Goal: Information Seeking & Learning: Learn about a topic

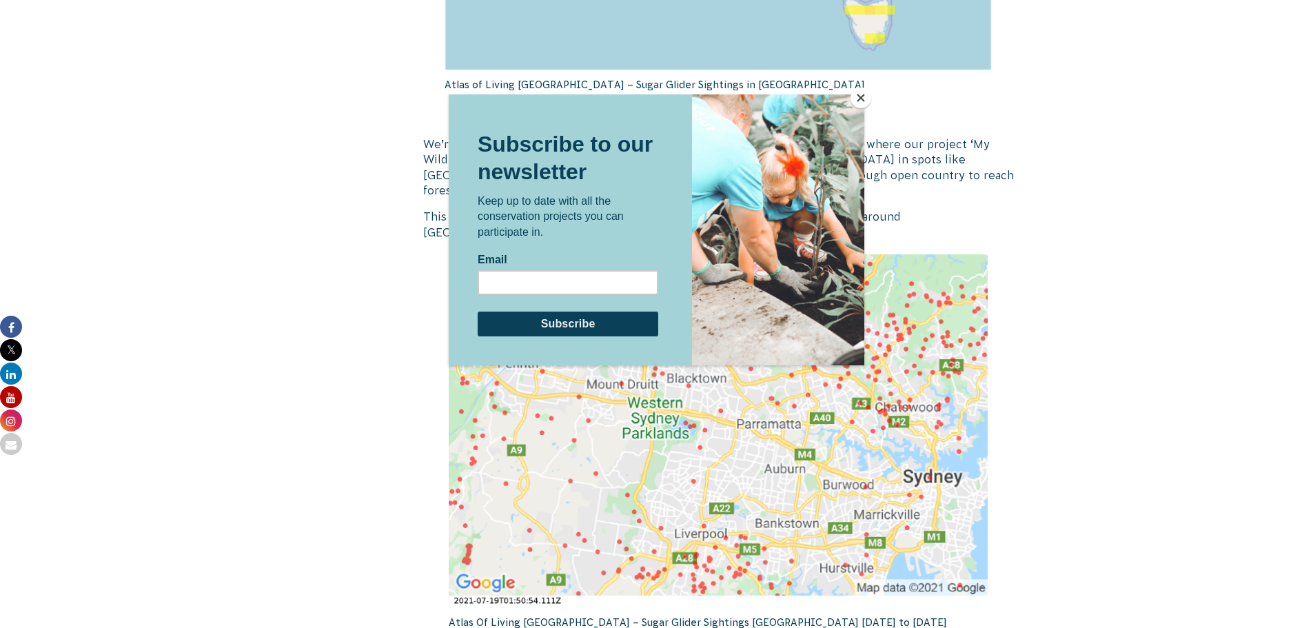
scroll to position [2137, 0]
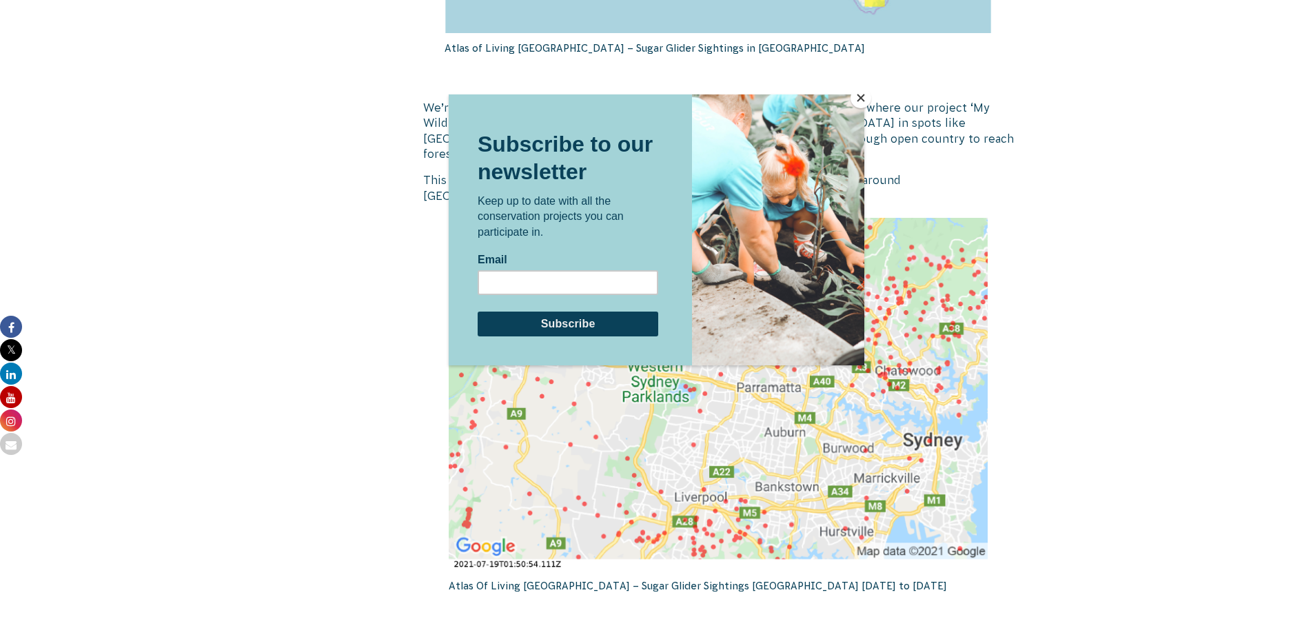
click at [747, 438] on div at bounding box center [657, 340] width 416 height 492
click at [862, 96] on button "Close" at bounding box center [861, 98] width 21 height 21
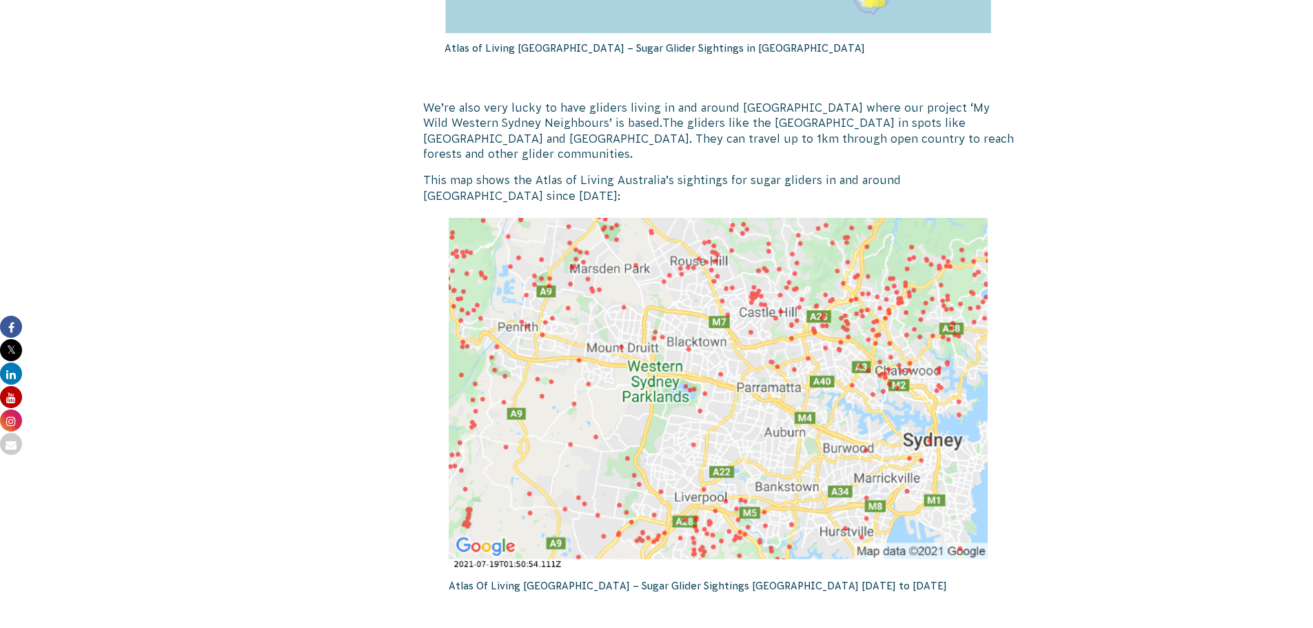
click at [756, 404] on img at bounding box center [718, 394] width 539 height 353
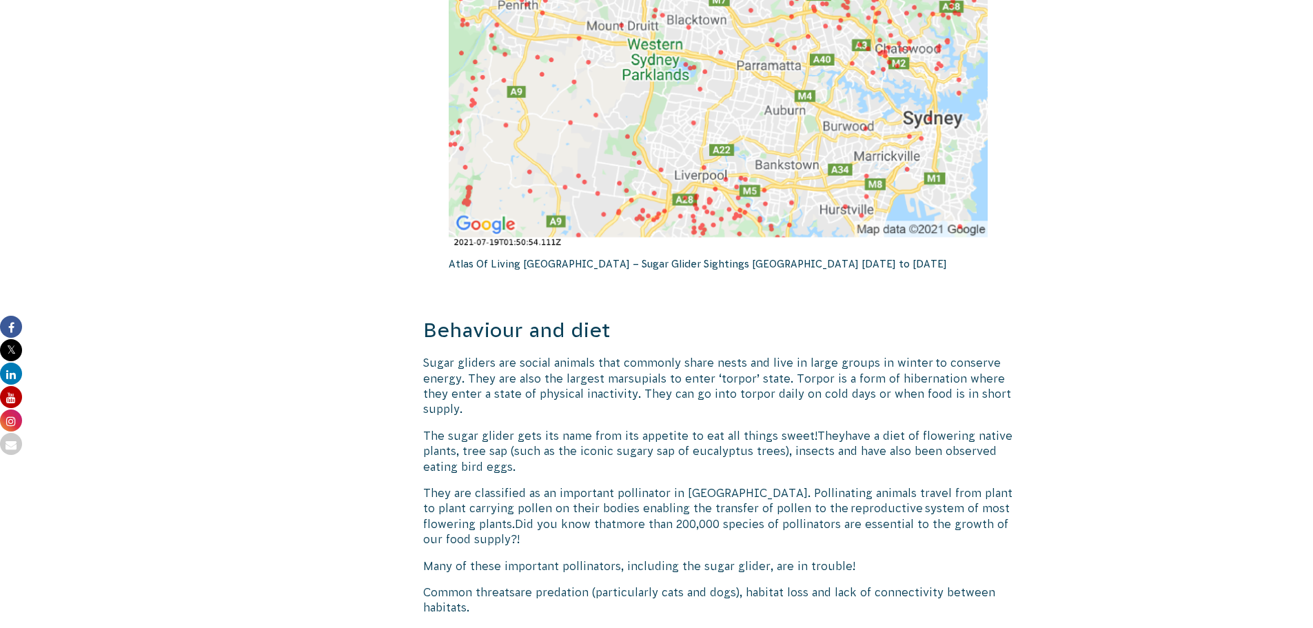
scroll to position [2481, 0]
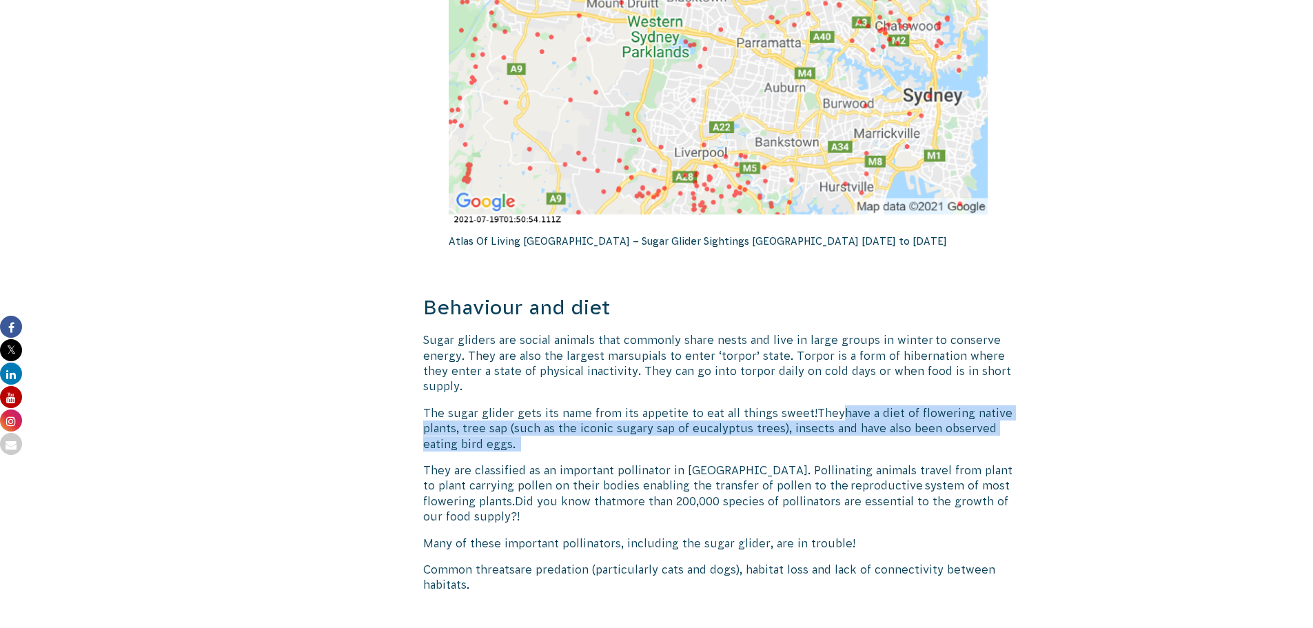
drag, startPoint x: 831, startPoint y: 390, endPoint x: 840, endPoint y: 435, distance: 45.7
click at [840, 435] on p "The sugar glider gets its name from its appetite to eat all things sweet!  They…" at bounding box center [718, 428] width 591 height 46
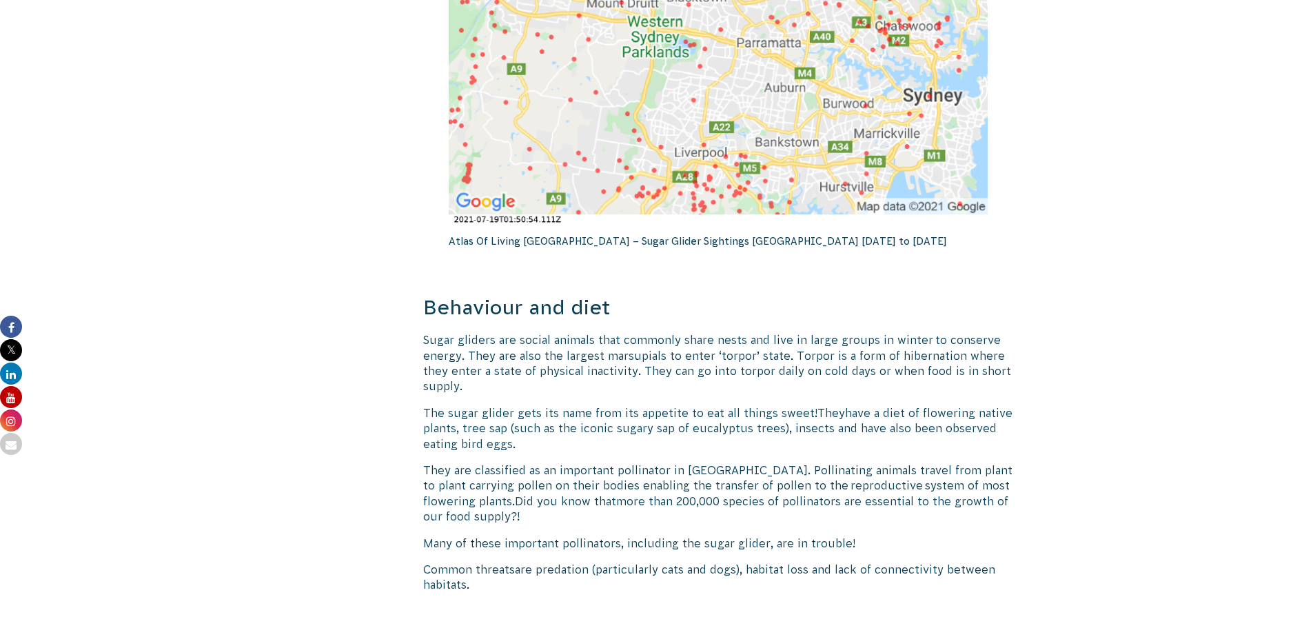
click at [551, 464] on span "They are classified as an important pollinator in [GEOGRAPHIC_DATA]. Pollinatin…" at bounding box center [717, 485] width 589 height 43
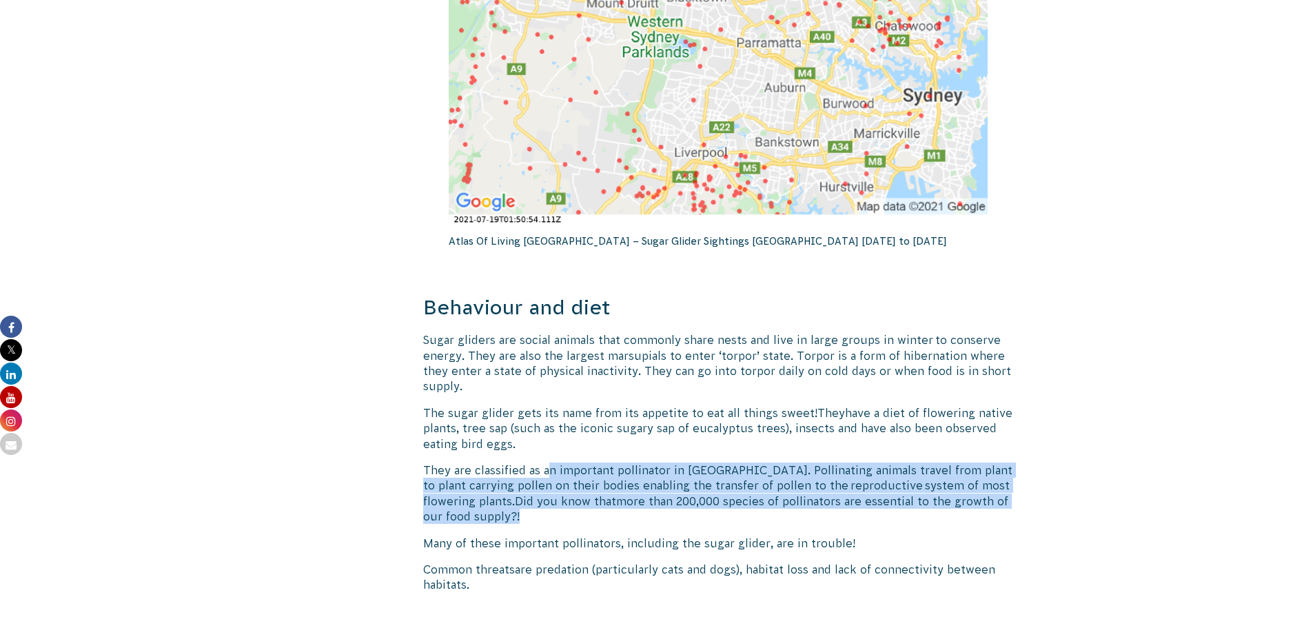
drag, startPoint x: 551, startPoint y: 454, endPoint x: 562, endPoint y: 505, distance: 52.2
click at [562, 505] on p "They are classified as an important pollinator in Australia. Pollinating animal…" at bounding box center [718, 494] width 591 height 62
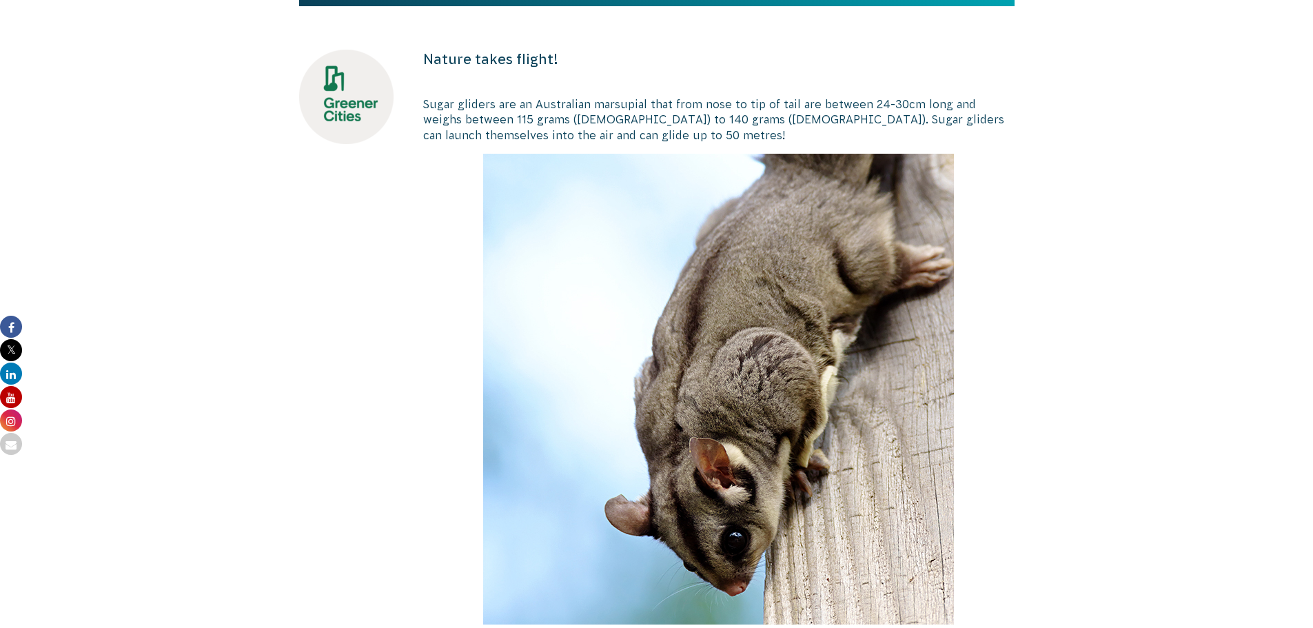
scroll to position [0, 0]
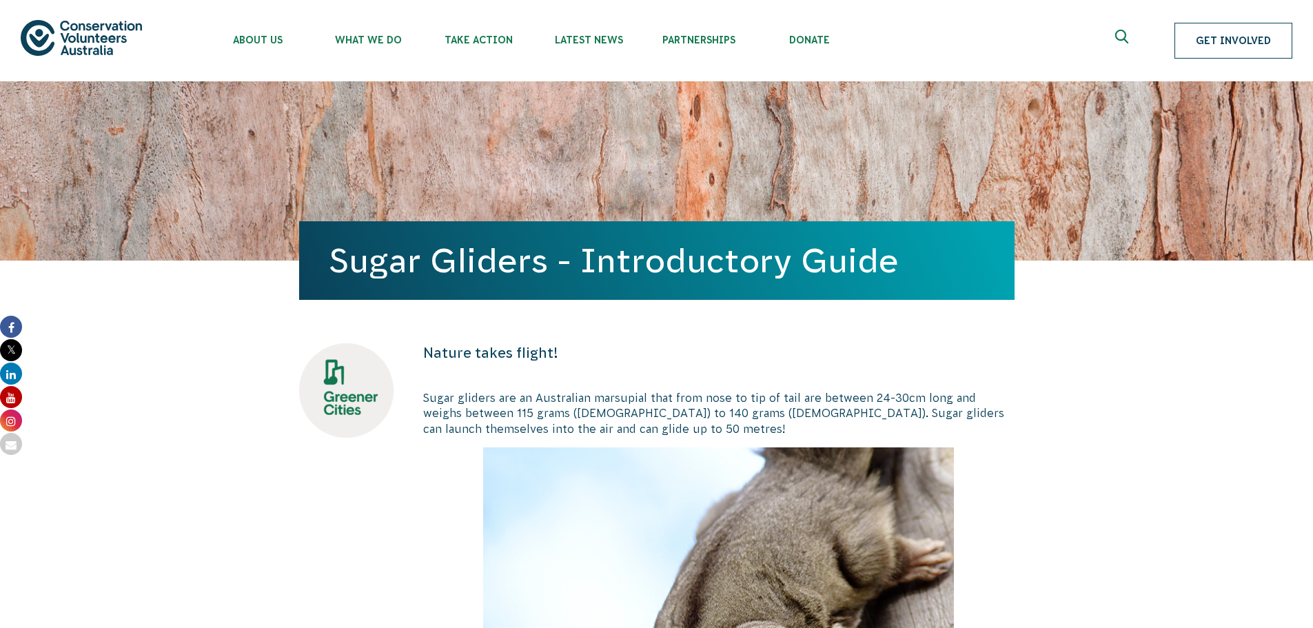
click at [1212, 46] on link "Get Involved" at bounding box center [1234, 41] width 118 height 36
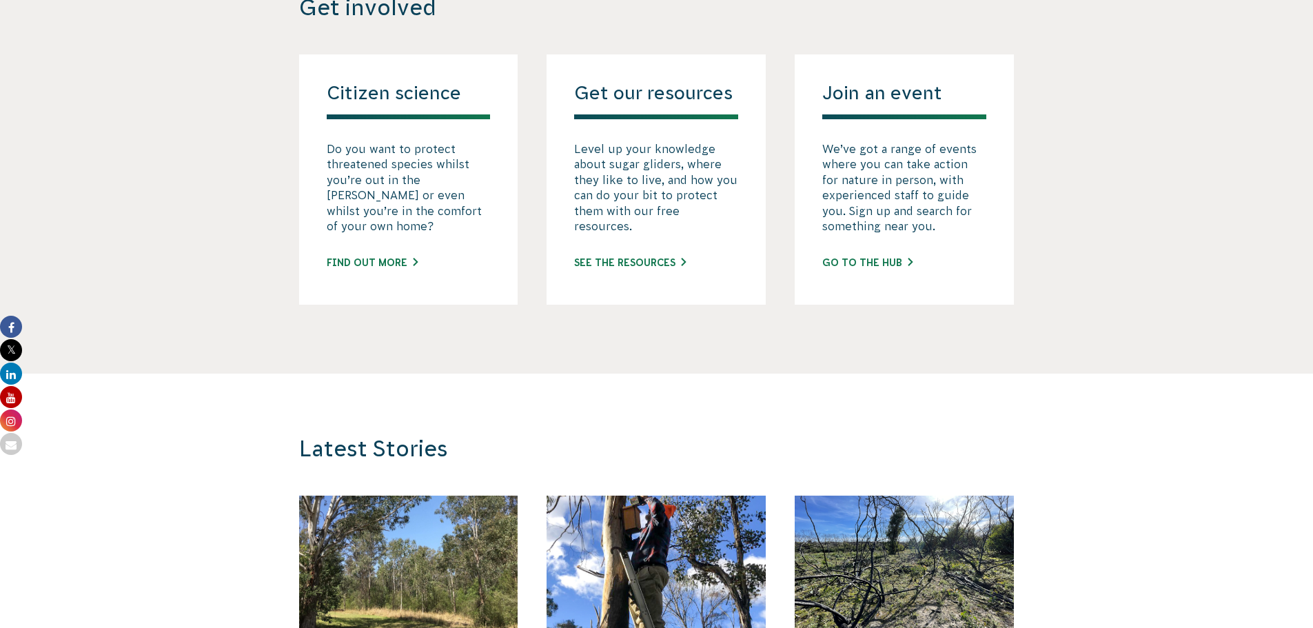
scroll to position [2526, 0]
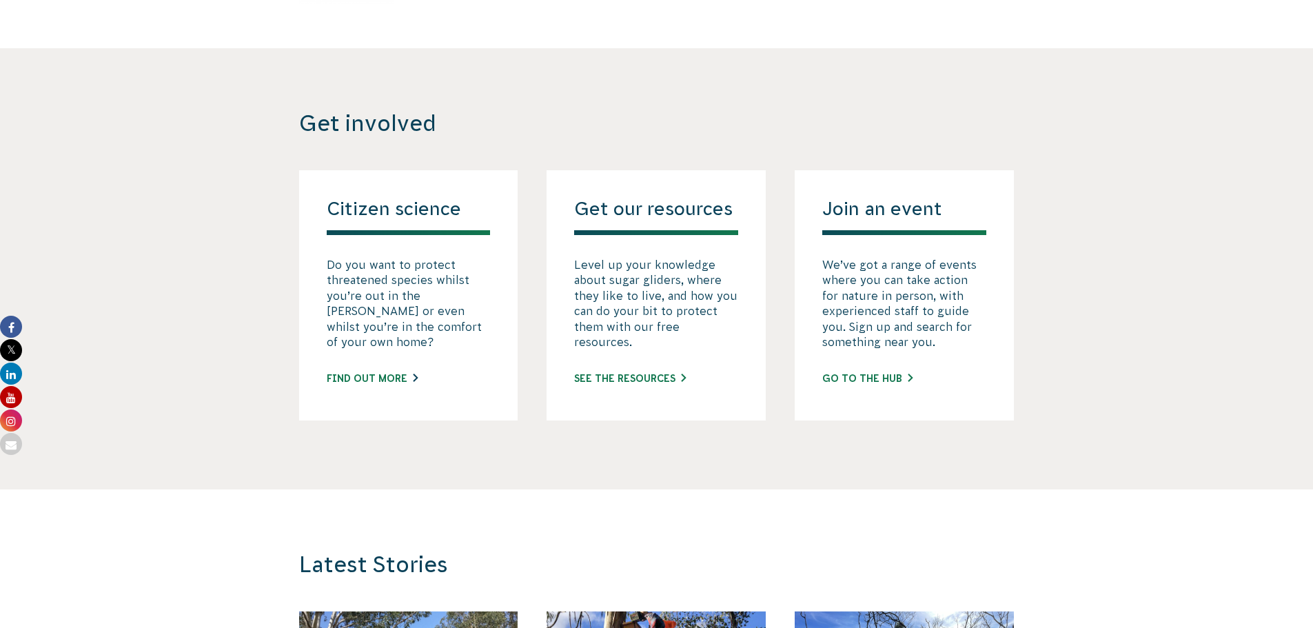
click at [367, 372] on link "Find out more" at bounding box center [372, 379] width 91 height 14
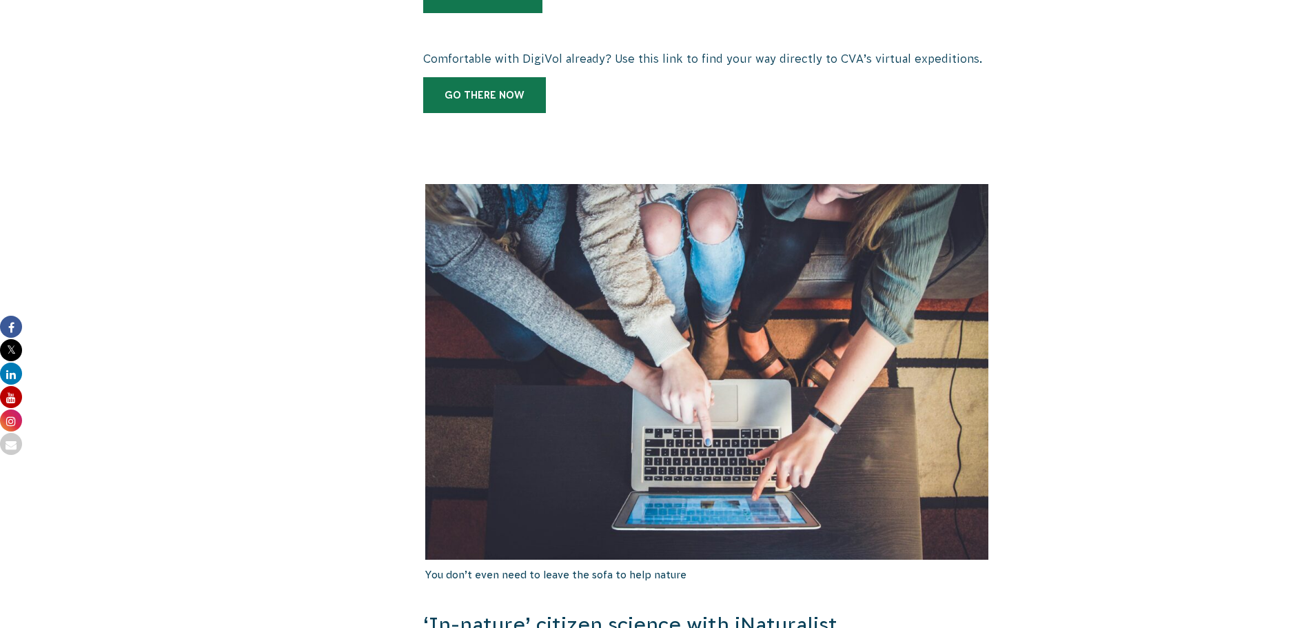
scroll to position [1991, 0]
